Goal: Contribute content

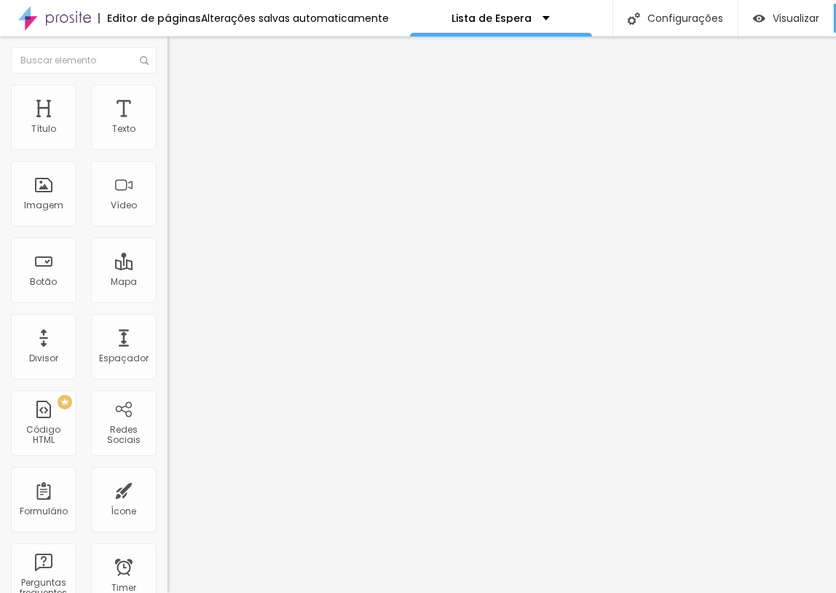
click at [168, 125] on span "Trocar imagem" at bounding box center [207, 119] width 79 height 12
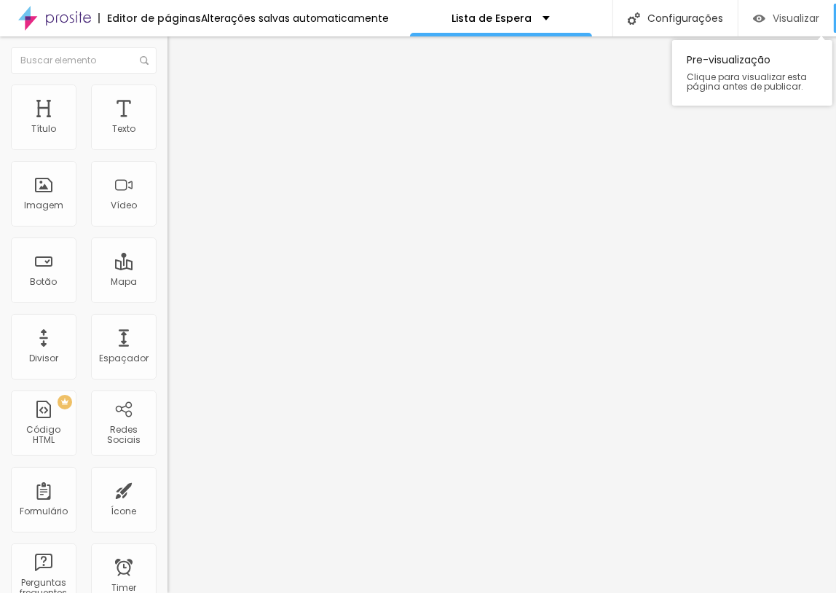
click at [781, 8] on div "Visualizar" at bounding box center [786, 18] width 66 height 29
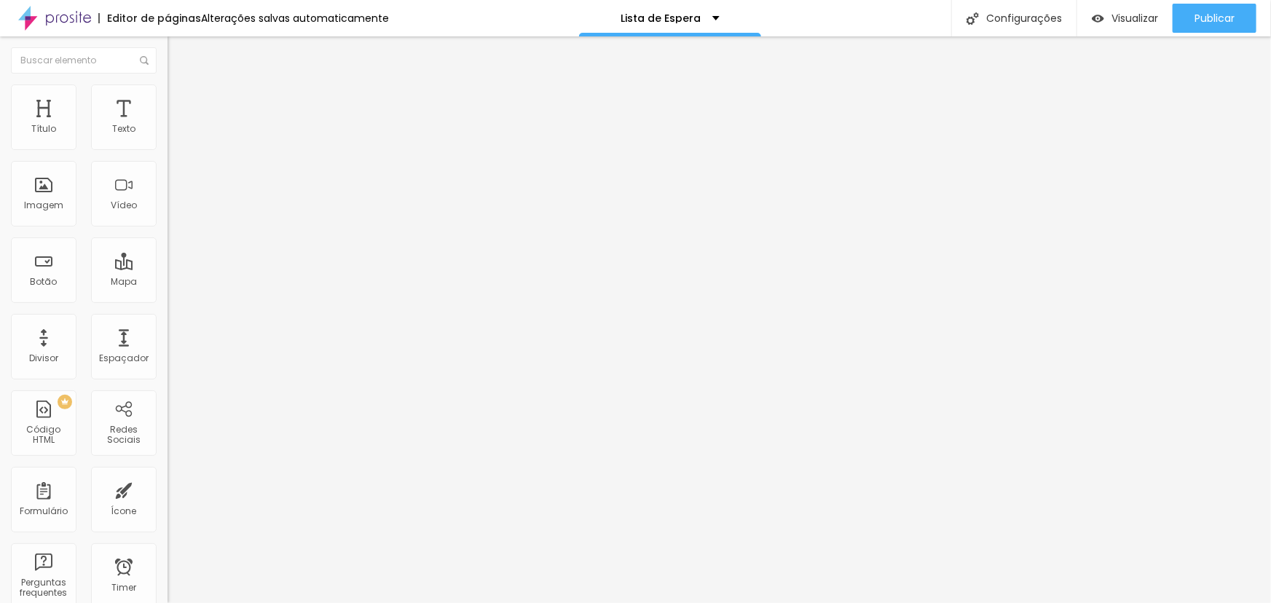
click at [168, 125] on span "Trocar imagem" at bounding box center [207, 119] width 79 height 12
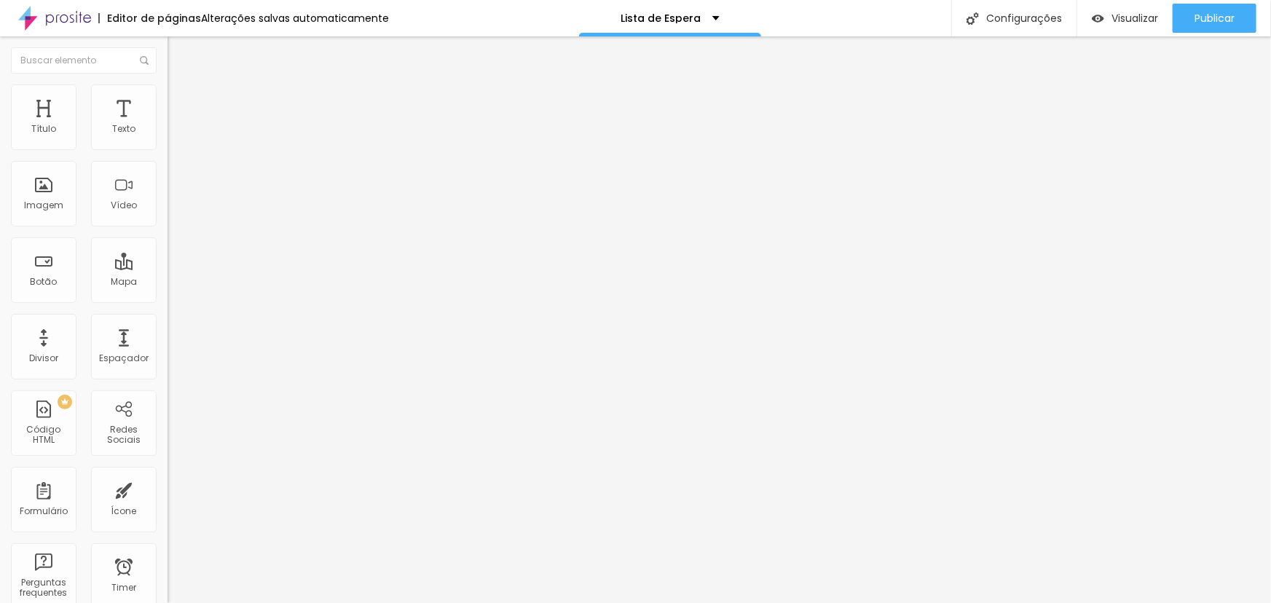
click at [168, 125] on span "Trocar imagem" at bounding box center [207, 119] width 79 height 12
click at [1219, 25] on div "Publicar" at bounding box center [1215, 18] width 40 height 29
click at [1222, 15] on span "Publicar" at bounding box center [1215, 18] width 40 height 12
